Goal: Book appointment/travel/reservation

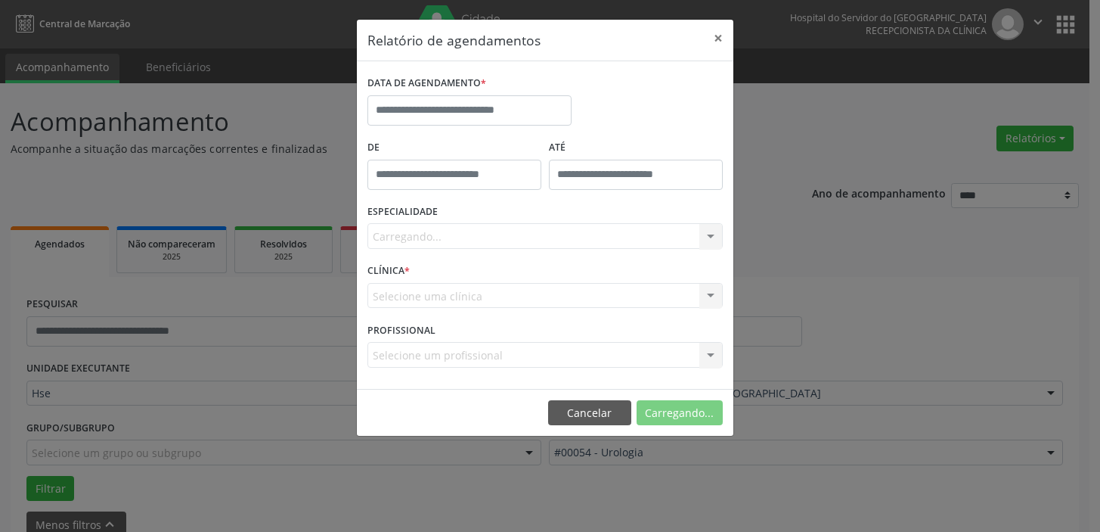
select select "*"
click at [418, 108] on input "text" at bounding box center [469, 110] width 204 height 30
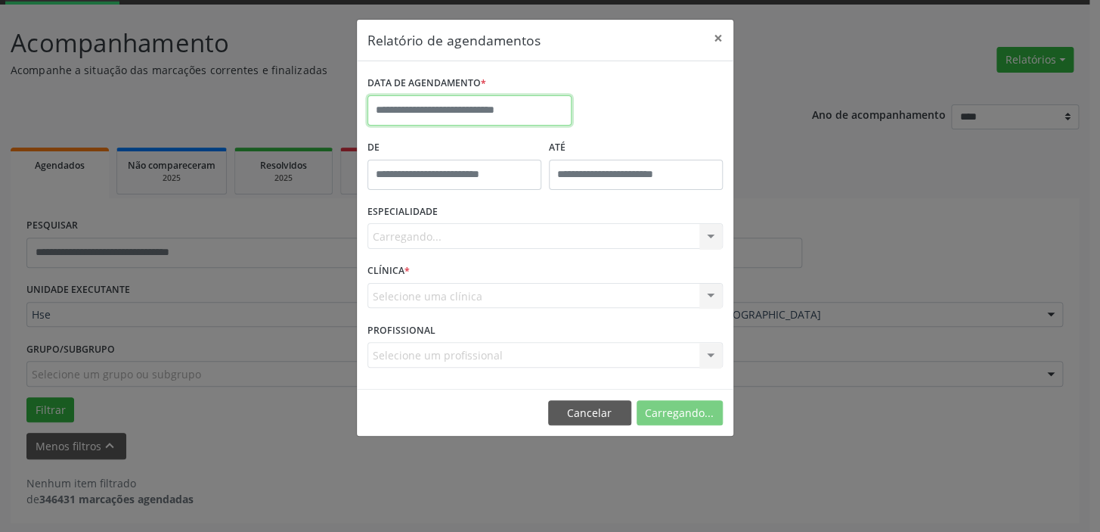
scroll to position [79, 0]
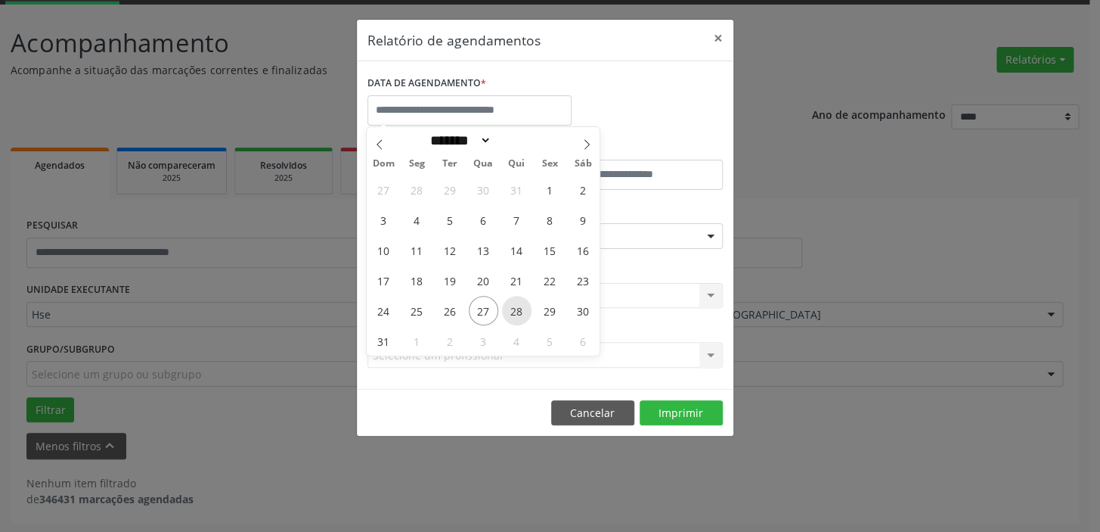
click at [519, 306] on span "28" at bounding box center [516, 310] width 29 height 29
type input "**********"
click at [519, 306] on span "28" at bounding box center [516, 310] width 29 height 29
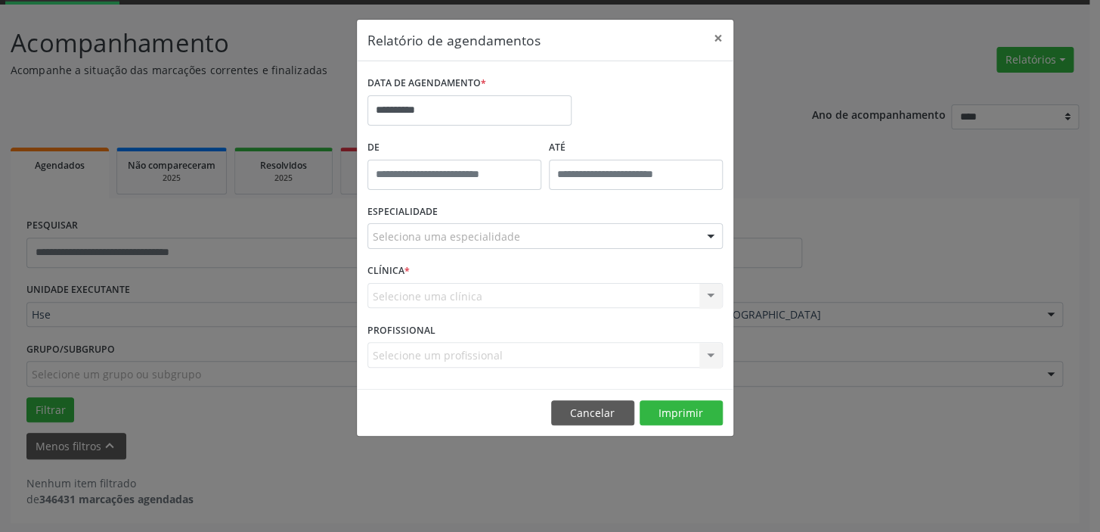
click at [710, 231] on div at bounding box center [710, 237] width 23 height 26
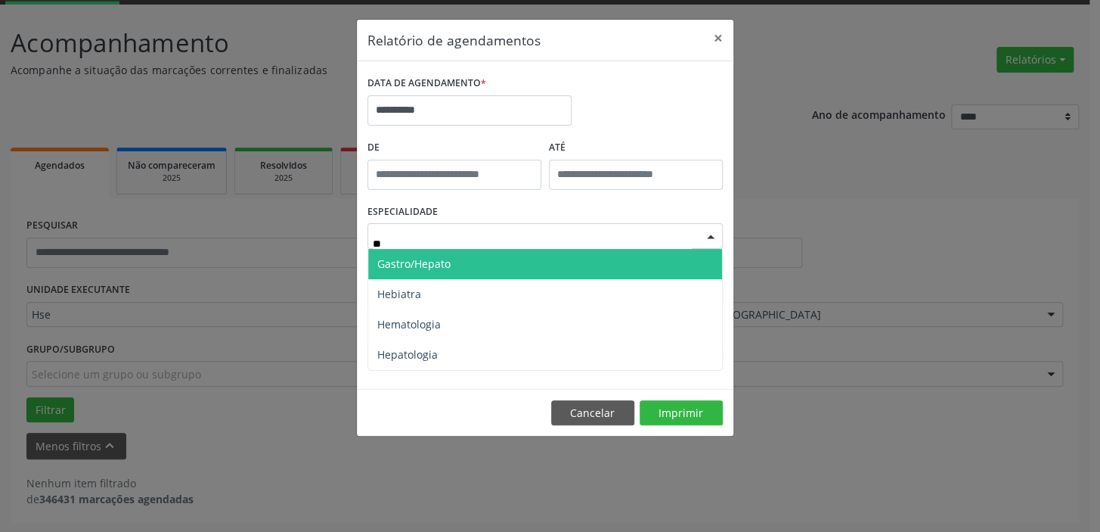
type input "***"
click at [474, 270] on span "Hematologia" at bounding box center [545, 264] width 354 height 30
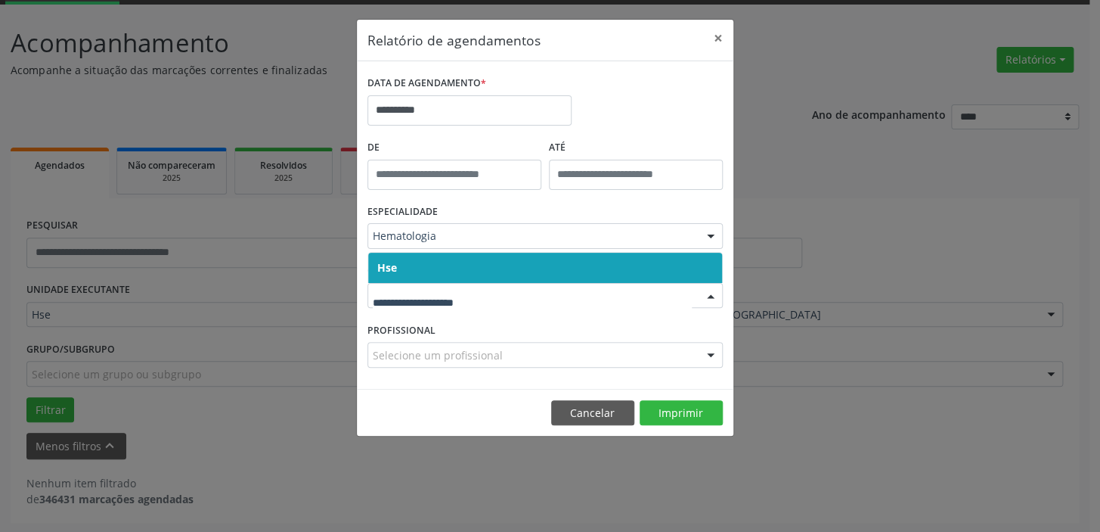
click at [709, 298] on div at bounding box center [710, 297] width 23 height 26
click at [695, 260] on span "Hse" at bounding box center [545, 268] width 354 height 30
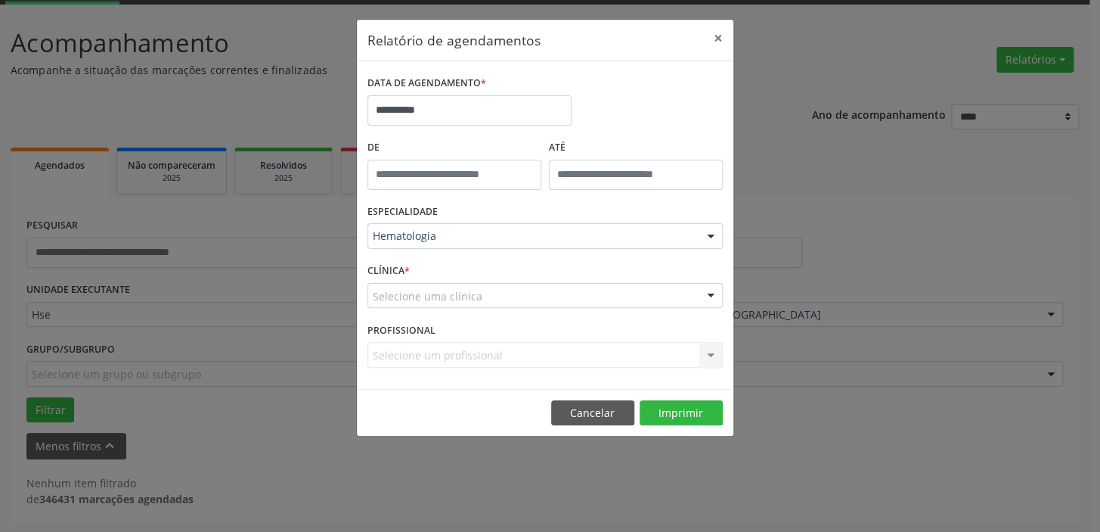
click at [711, 293] on div at bounding box center [710, 297] width 23 height 26
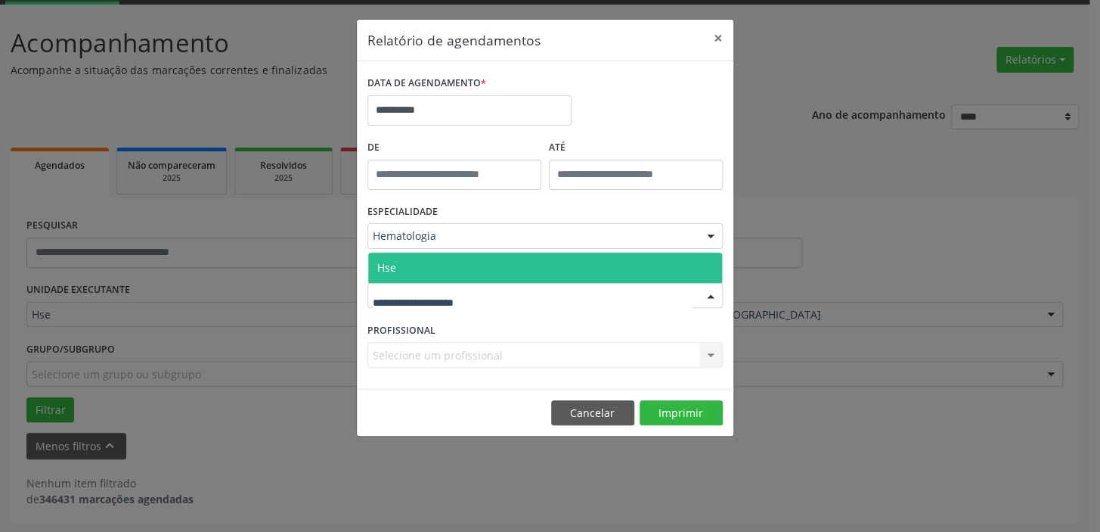
click at [705, 267] on span "Hse" at bounding box center [545, 268] width 354 height 30
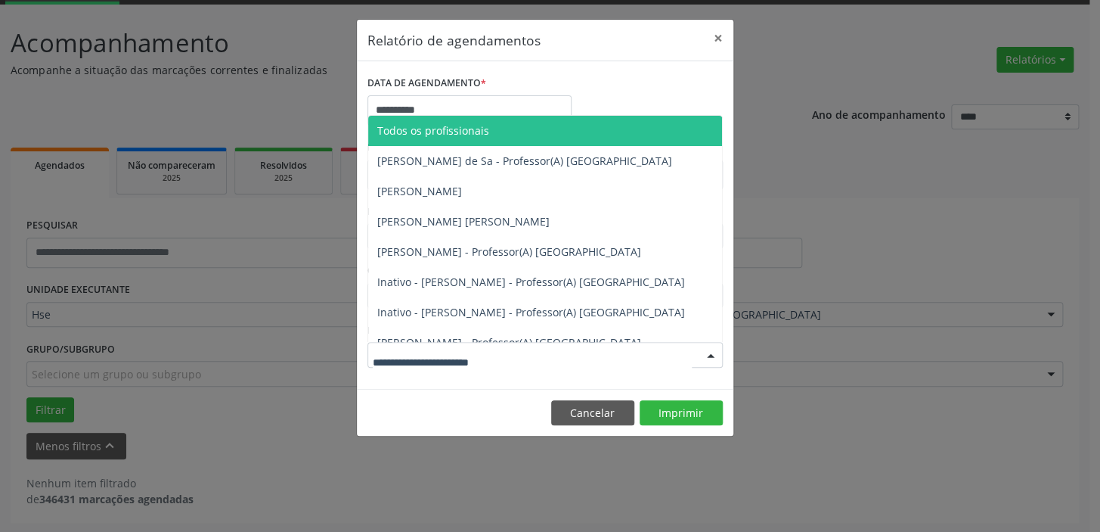
click at [714, 349] on div at bounding box center [710, 356] width 23 height 26
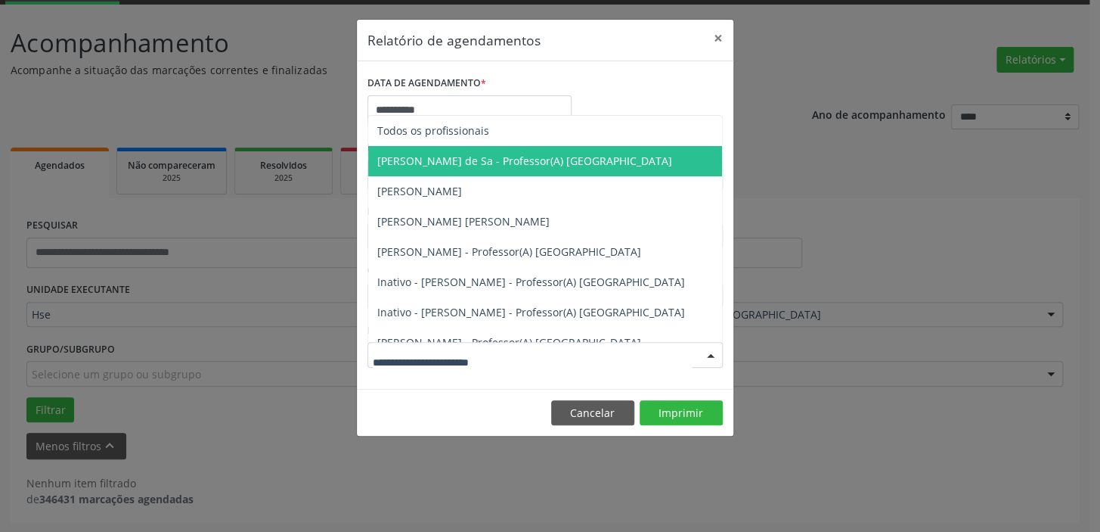
click at [476, 157] on span "[PERSON_NAME] de Sa - Professor(A) [GEOGRAPHIC_DATA]" at bounding box center [524, 160] width 295 height 14
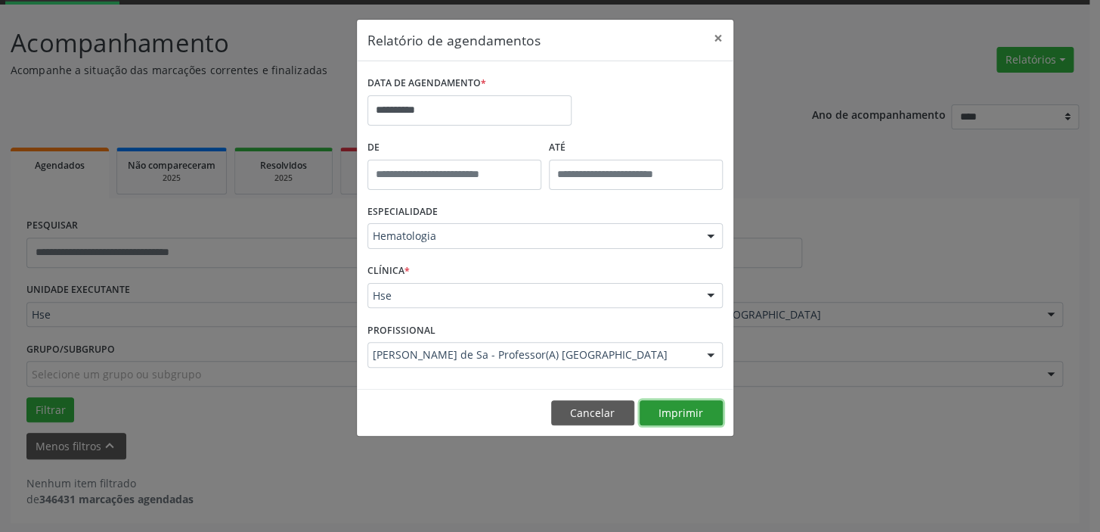
click at [705, 403] on button "Imprimir" at bounding box center [681, 413] width 83 height 26
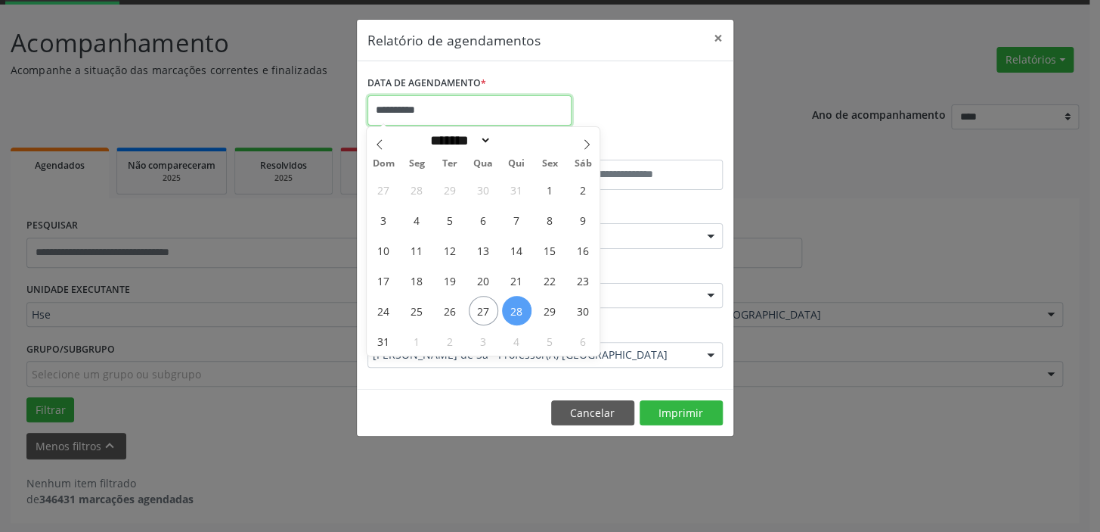
click at [527, 109] on input "**********" at bounding box center [469, 110] width 204 height 30
click at [541, 310] on span "29" at bounding box center [549, 310] width 29 height 29
type input "**********"
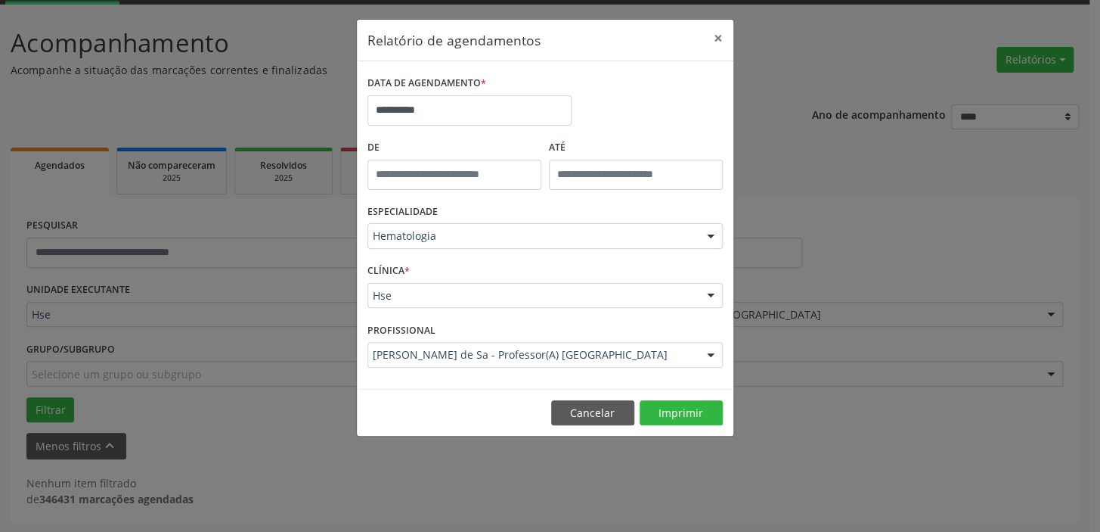
click at [440, 226] on div "Hematologia" at bounding box center [544, 236] width 355 height 26
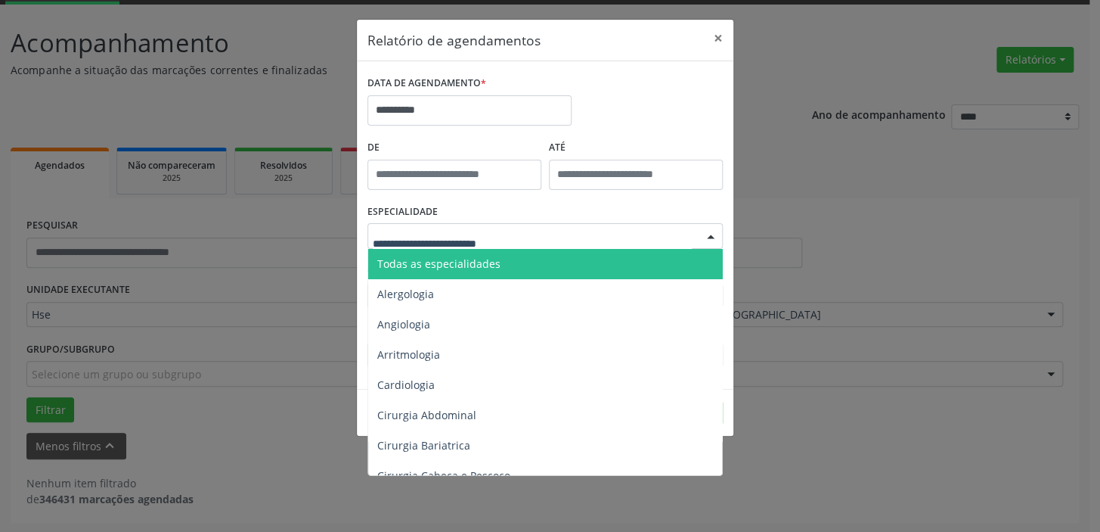
click at [454, 265] on span "Todas as especialidades" at bounding box center [438, 263] width 123 height 14
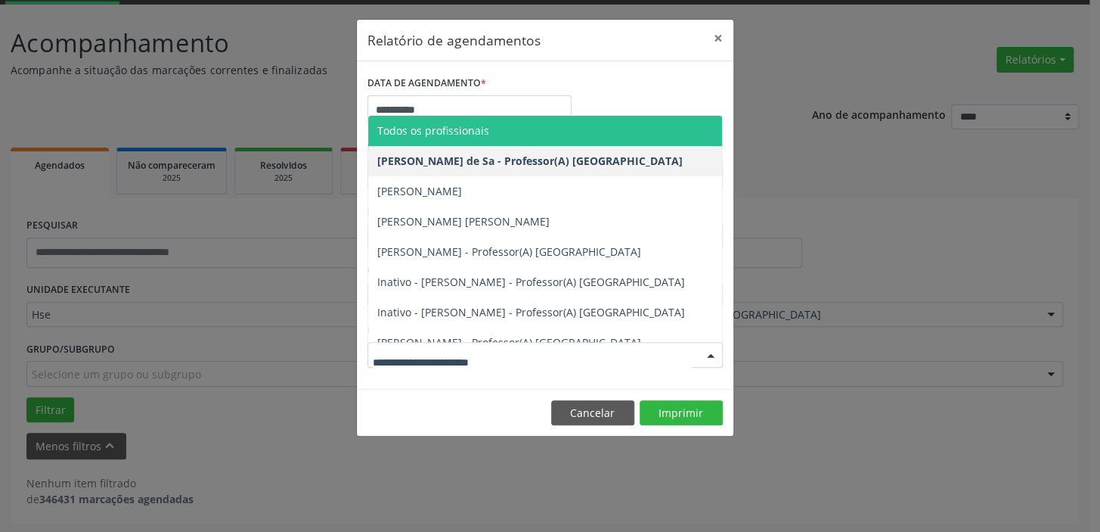
click at [442, 123] on span "Todos os profissionais" at bounding box center [433, 130] width 112 height 14
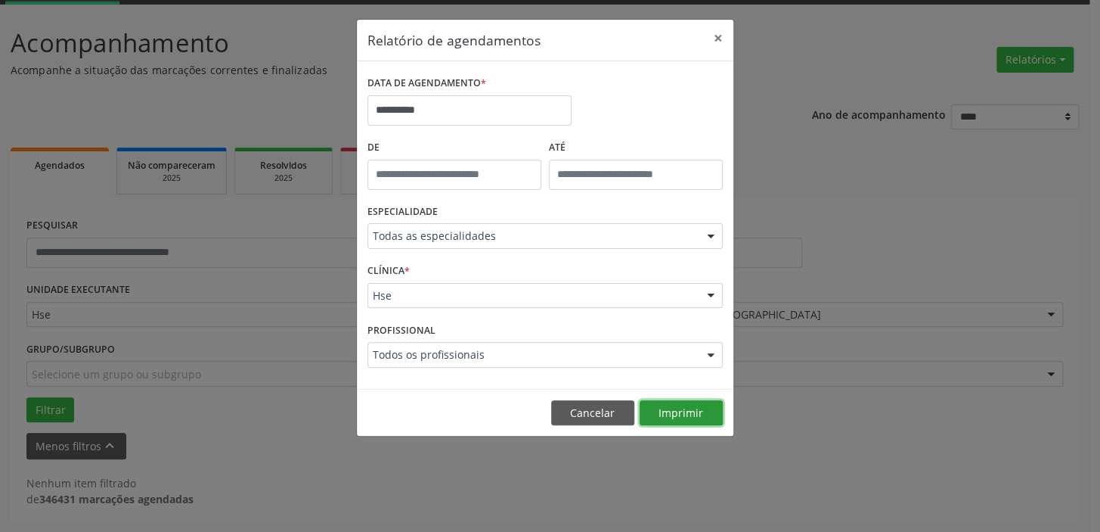
click at [659, 405] on button "Imprimir" at bounding box center [681, 413] width 83 height 26
